Goal: Share content: Share content

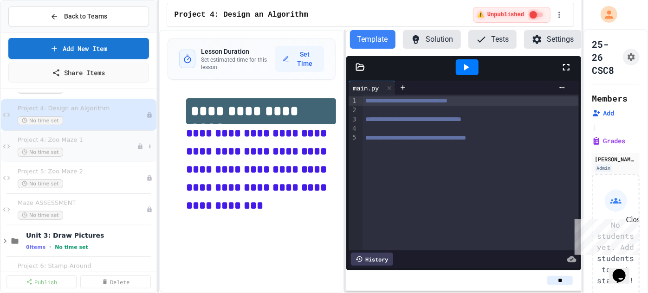
scroll to position [346, 0]
click at [73, 108] on span "Project 4: Design an Algorithm" at bounding box center [77, 108] width 119 height 8
click at [57, 70] on icon at bounding box center [56, 71] width 8 height 9
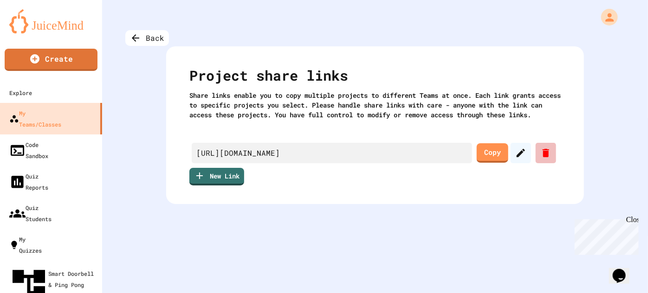
click at [543, 157] on icon at bounding box center [545, 153] width 6 height 8
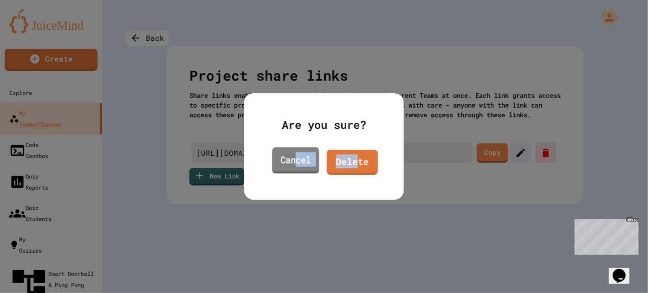
drag, startPoint x: 357, startPoint y: 166, endPoint x: 295, endPoint y: 164, distance: 62.2
click at [295, 164] on div "Cancel Delete" at bounding box center [323, 162] width 113 height 30
click at [295, 164] on link "Cancel" at bounding box center [295, 161] width 51 height 26
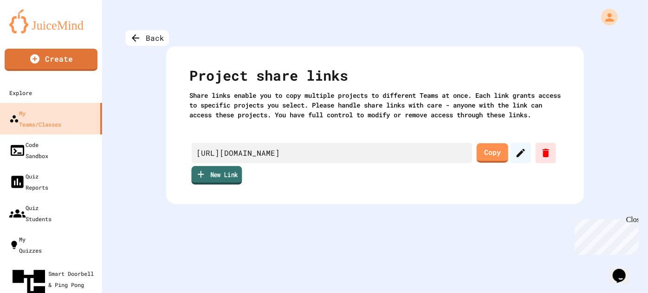
click at [238, 185] on link "New Link" at bounding box center [216, 175] width 51 height 19
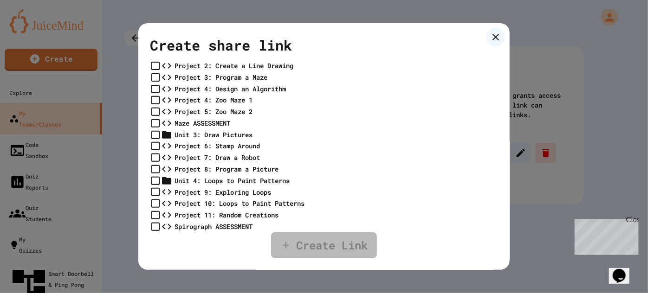
scroll to position [251, 0]
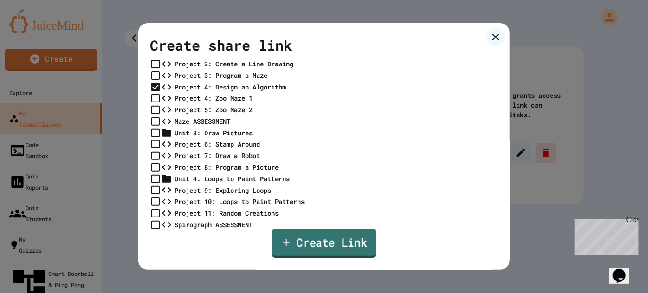
click at [344, 243] on link "Create Link" at bounding box center [324, 243] width 104 height 29
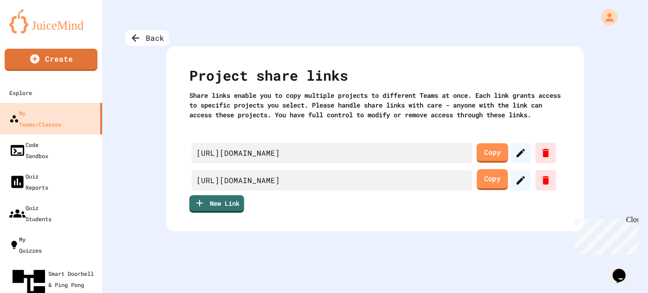
click at [499, 190] on link "Copy" at bounding box center [492, 179] width 31 height 21
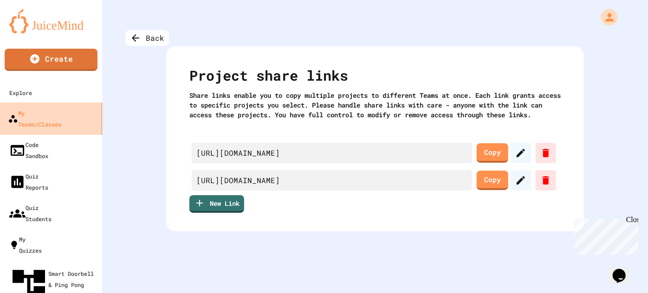
click at [54, 116] on div "My Teams/Classes" at bounding box center [34, 118] width 53 height 23
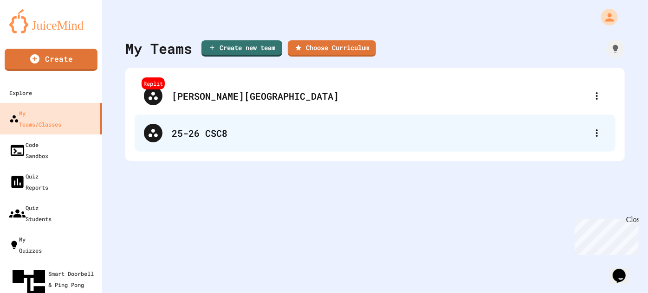
click at [193, 132] on div "25-26 CSC8" at bounding box center [380, 133] width 416 height 14
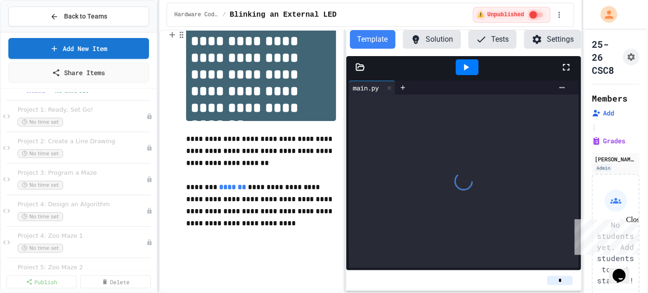
scroll to position [83, 0]
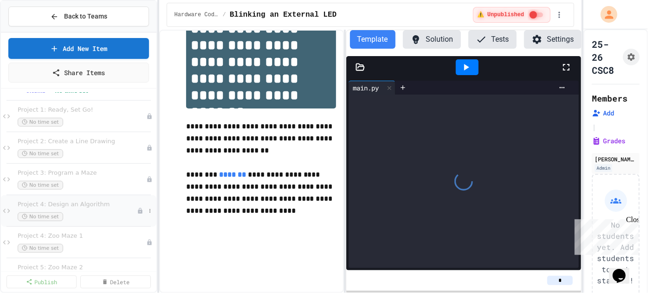
click at [82, 215] on div "No time set" at bounding box center [77, 217] width 119 height 9
